Goal: Transaction & Acquisition: Book appointment/travel/reservation

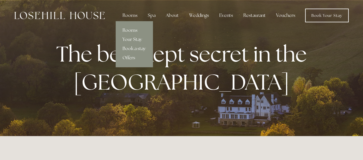
click at [133, 15] on div "Rooms" at bounding box center [130, 15] width 24 height 11
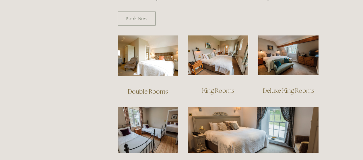
scroll to position [373, 0]
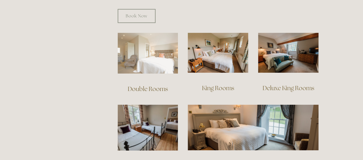
click at [137, 46] on img at bounding box center [148, 53] width 61 height 41
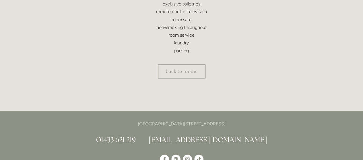
scroll to position [230, 0]
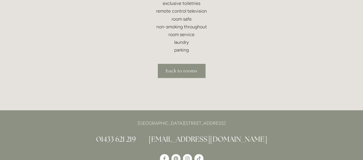
click at [192, 71] on link "back to rooms" at bounding box center [182, 71] width 48 height 14
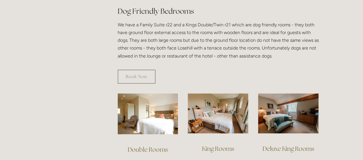
scroll to position [373, 0]
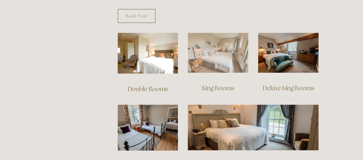
click at [205, 51] on img at bounding box center [218, 53] width 61 height 40
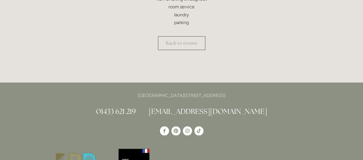
scroll to position [316, 0]
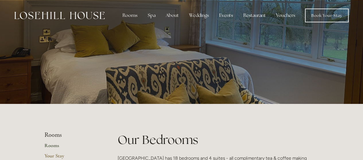
scroll to position [373, 0]
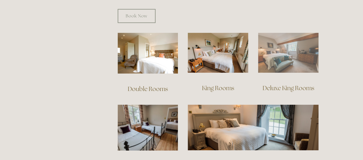
click at [283, 44] on img at bounding box center [288, 53] width 61 height 40
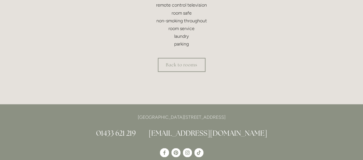
scroll to position [258, 0]
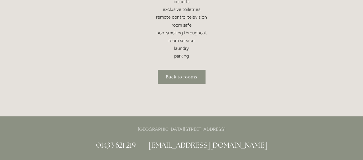
click at [185, 78] on link "Back to rooms" at bounding box center [182, 77] width 48 height 14
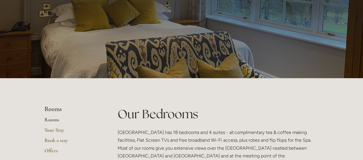
scroll to position [86, 0]
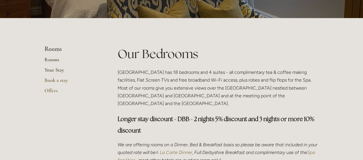
click at [55, 71] on link "Your Stay" at bounding box center [71, 72] width 55 height 10
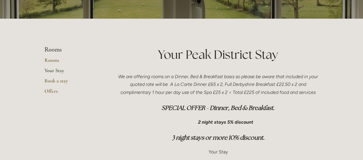
scroll to position [86, 0]
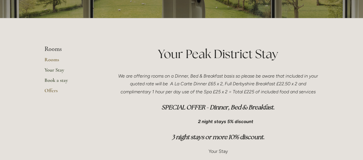
click at [65, 80] on link "Book a stay" at bounding box center [71, 82] width 55 height 10
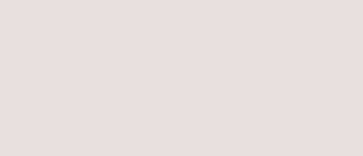
scroll to position [318, 0]
